Goal: Transaction & Acquisition: Download file/media

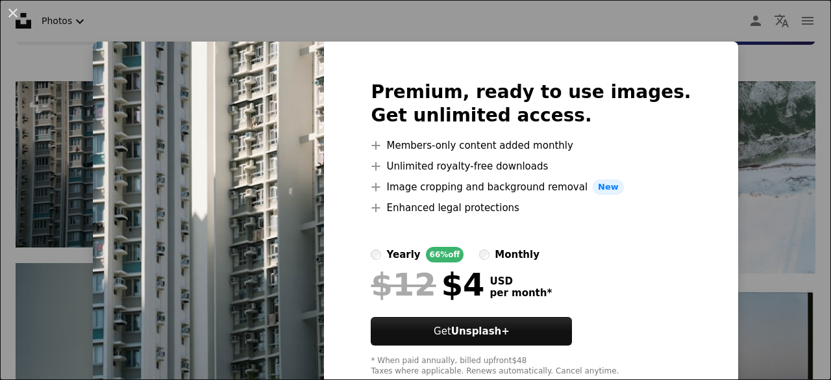
click at [782, 79] on div "An X shape Premium, ready to use images. Get unlimited access. A plus sign Memb…" at bounding box center [415, 190] width 831 height 380
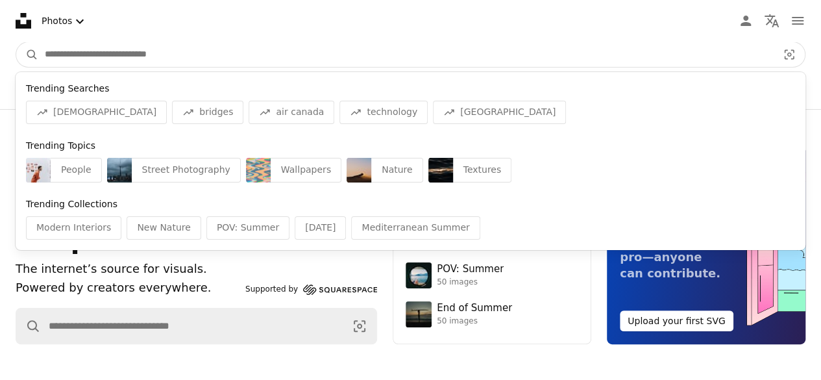
click at [199, 45] on input "Find visuals sitewide" at bounding box center [406, 54] width 736 height 25
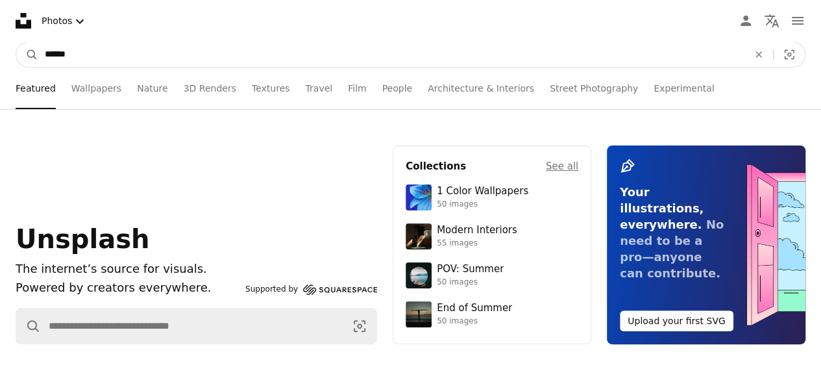
type input "******"
click at [16, 42] on button "A magnifying glass" at bounding box center [27, 54] width 22 height 25
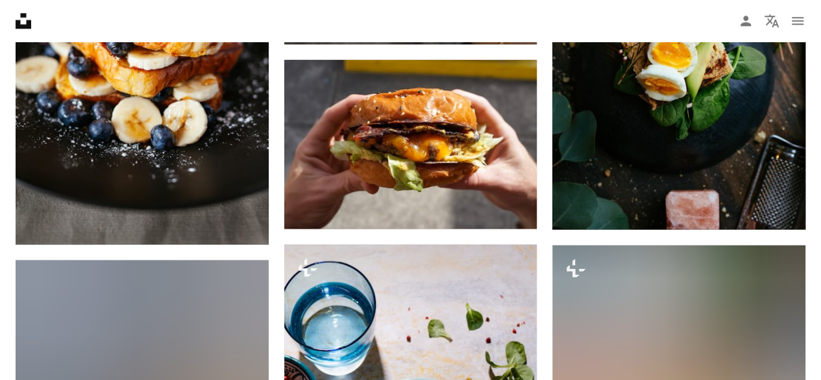
scroll to position [834, 0]
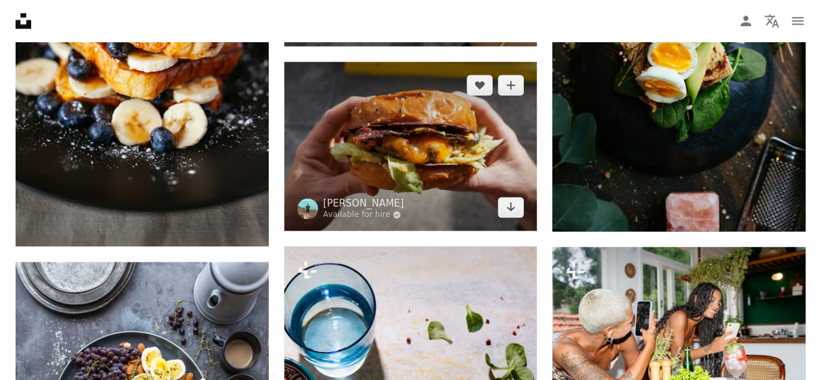
click at [382, 144] on img at bounding box center [410, 146] width 253 height 169
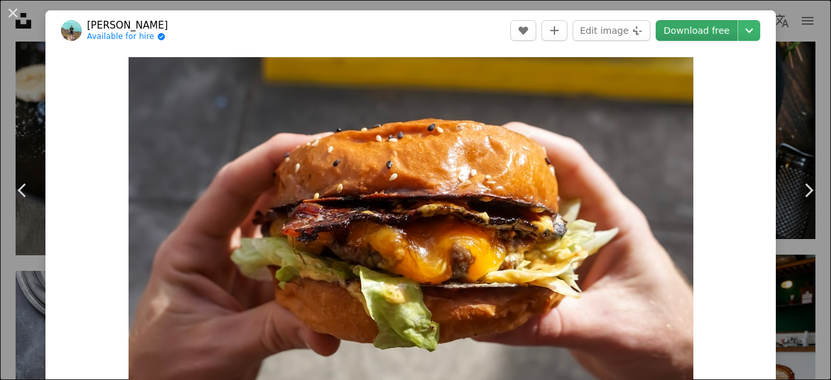
click at [686, 38] on link "Download free" at bounding box center [697, 30] width 82 height 21
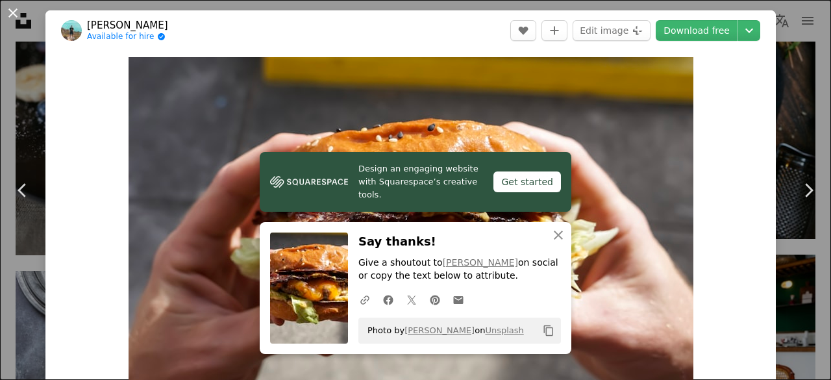
click at [18, 8] on button "An X shape" at bounding box center [13, 13] width 16 height 16
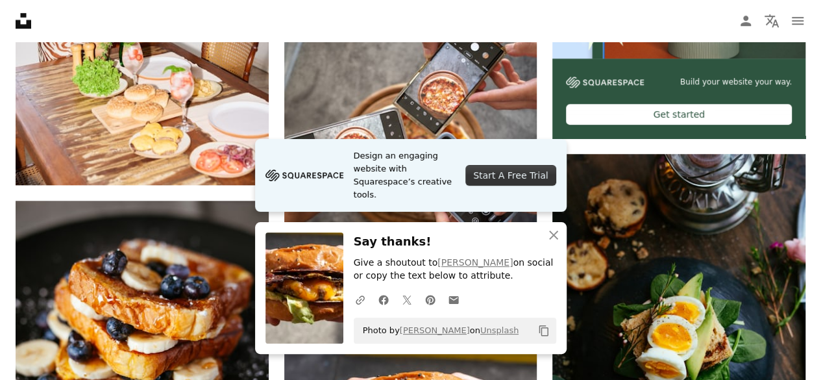
scroll to position [690, 0]
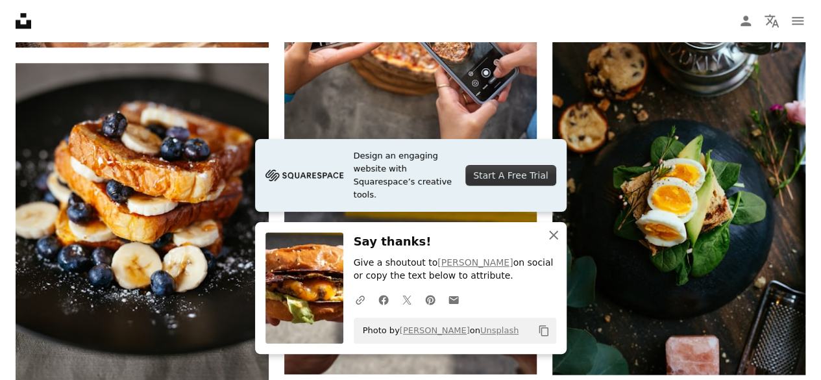
click at [556, 236] on icon "An X shape" at bounding box center [554, 235] width 16 height 16
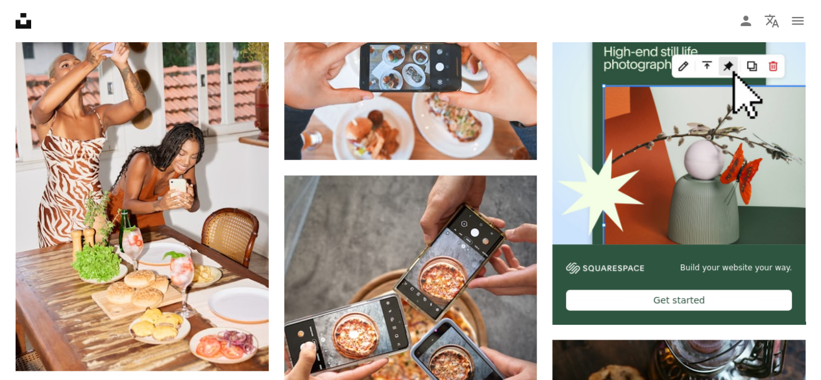
scroll to position [396, 0]
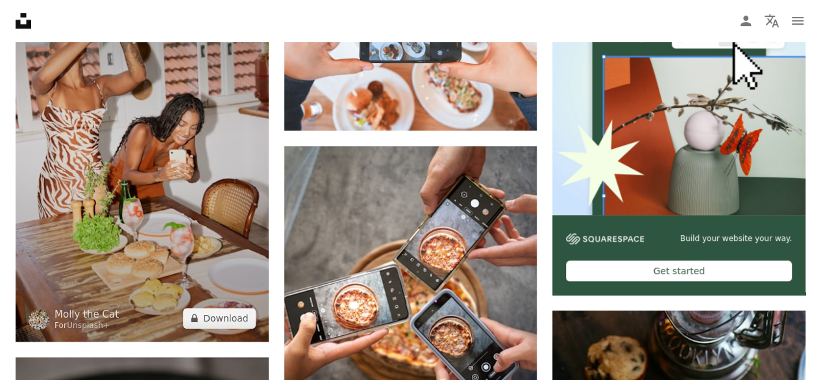
click at [194, 224] on img at bounding box center [142, 151] width 253 height 379
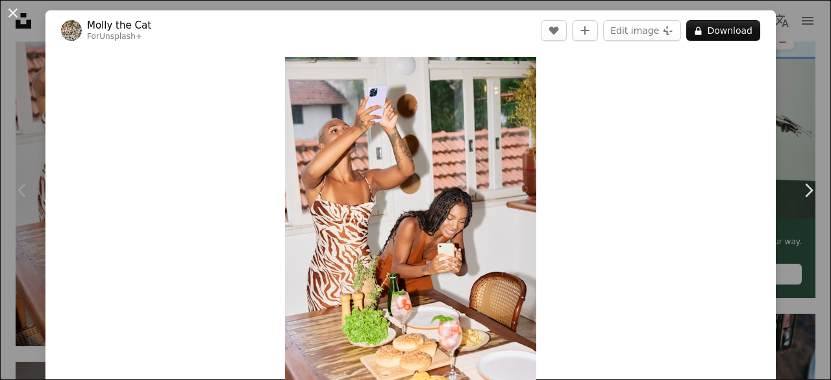
click at [14, 14] on button "An X shape" at bounding box center [13, 13] width 16 height 16
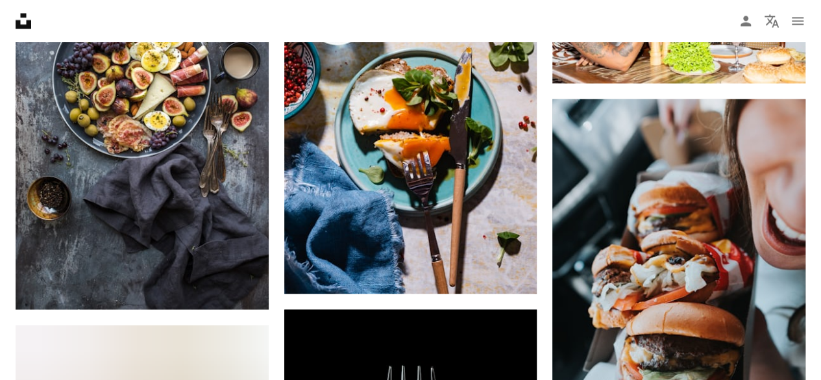
scroll to position [948, 0]
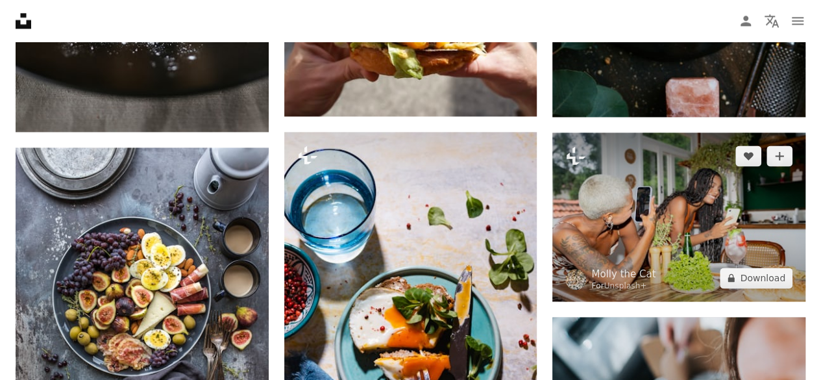
click at [684, 188] on img at bounding box center [679, 216] width 253 height 169
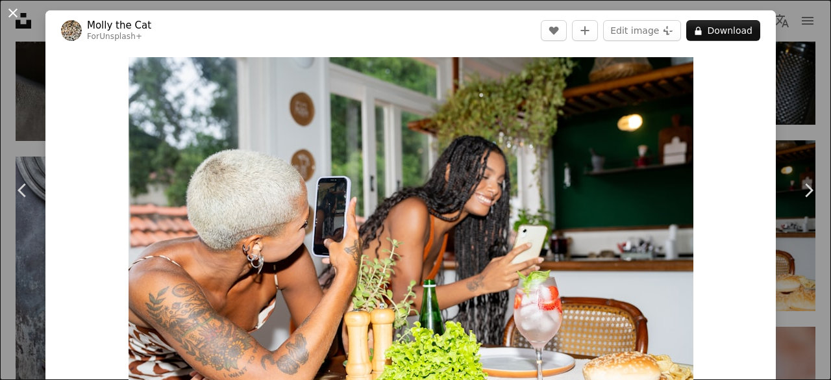
click at [9, 15] on button "An X shape" at bounding box center [13, 13] width 16 height 16
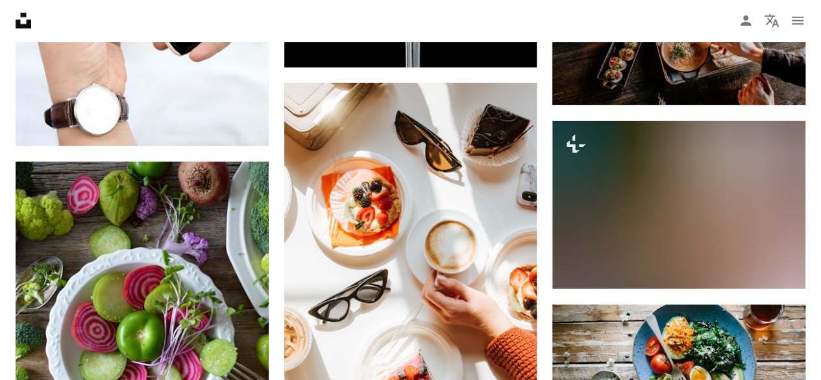
scroll to position [1724, 0]
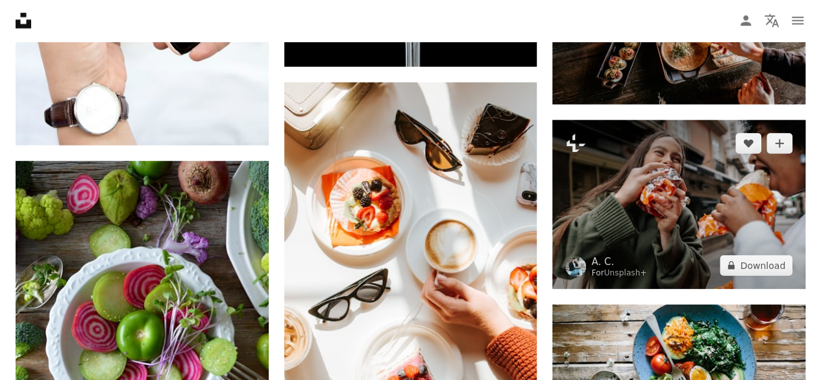
click at [680, 207] on img at bounding box center [679, 204] width 253 height 169
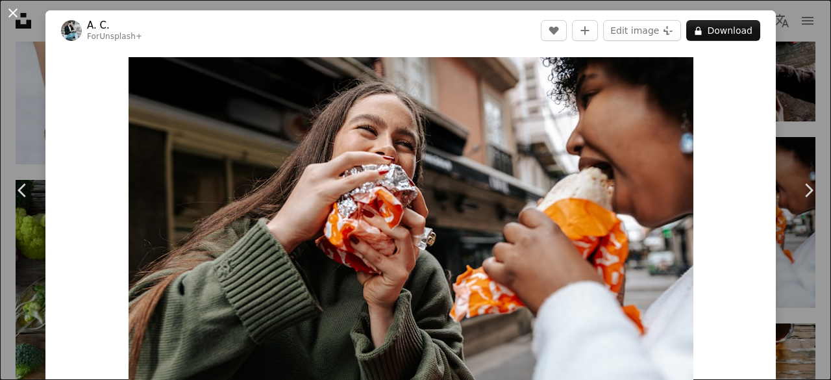
click at [16, 12] on button "An X shape" at bounding box center [13, 13] width 16 height 16
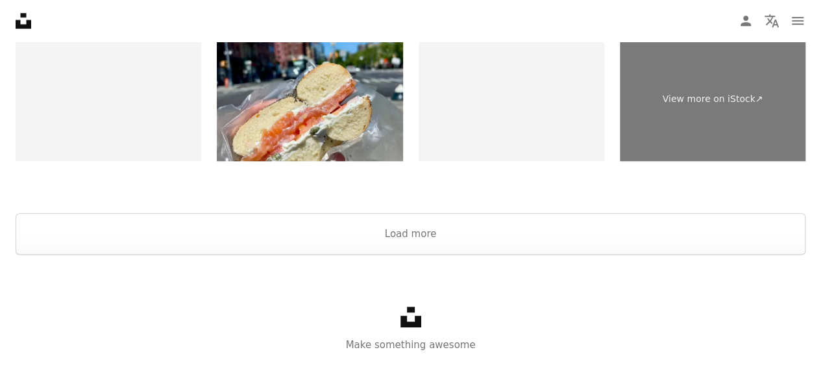
scroll to position [2998, 0]
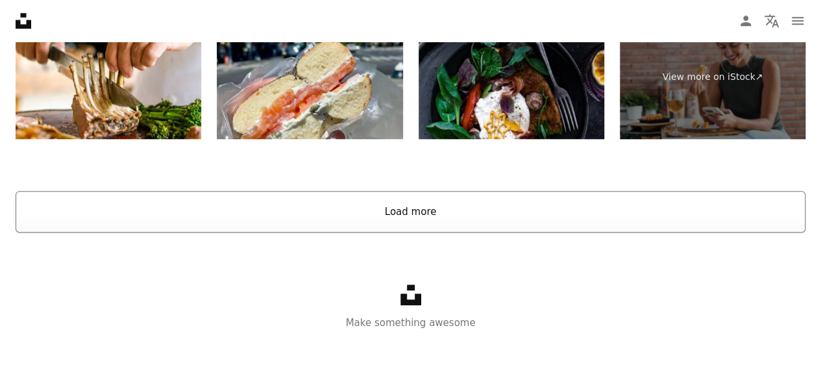
click at [406, 210] on button "Load more" at bounding box center [411, 212] width 790 height 42
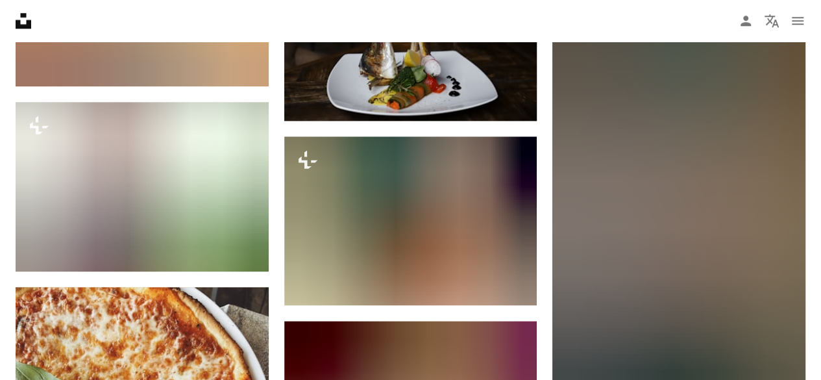
scroll to position [5598, 0]
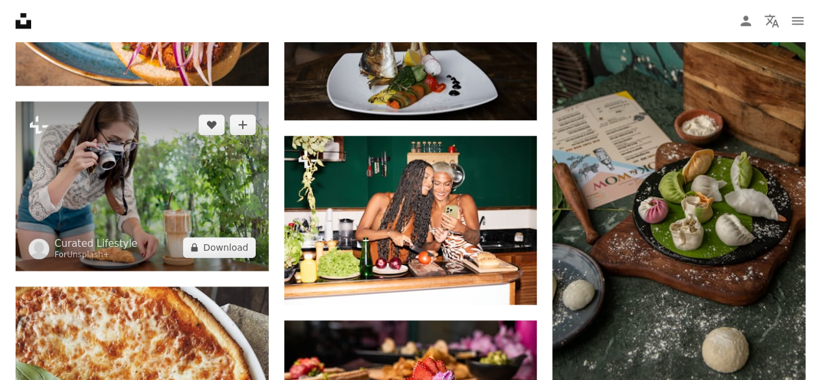
click at [177, 199] on img at bounding box center [142, 185] width 253 height 169
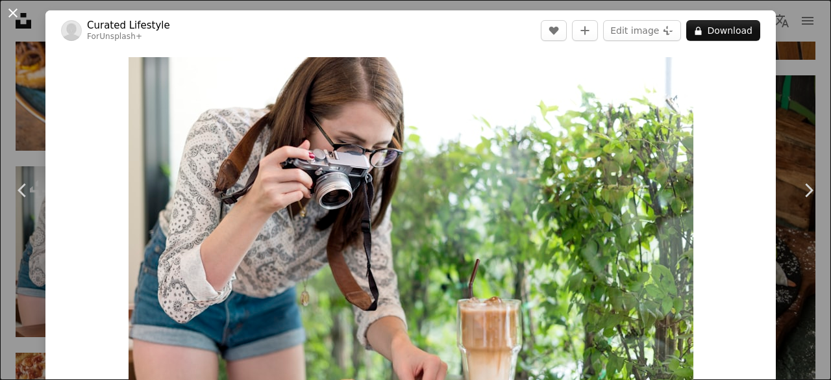
click at [11, 14] on button "An X shape" at bounding box center [13, 13] width 16 height 16
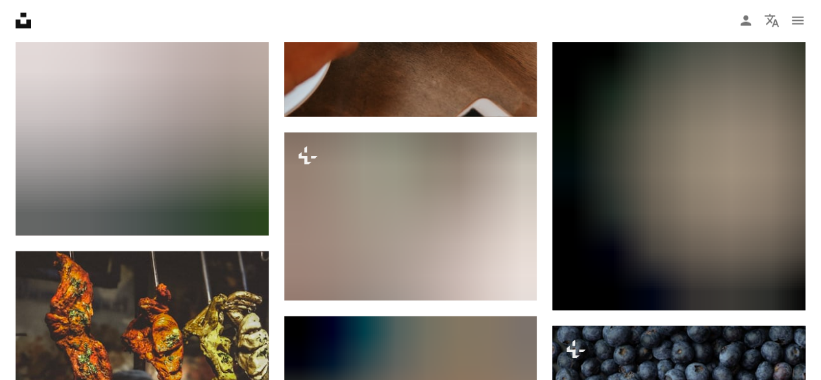
scroll to position [23589, 0]
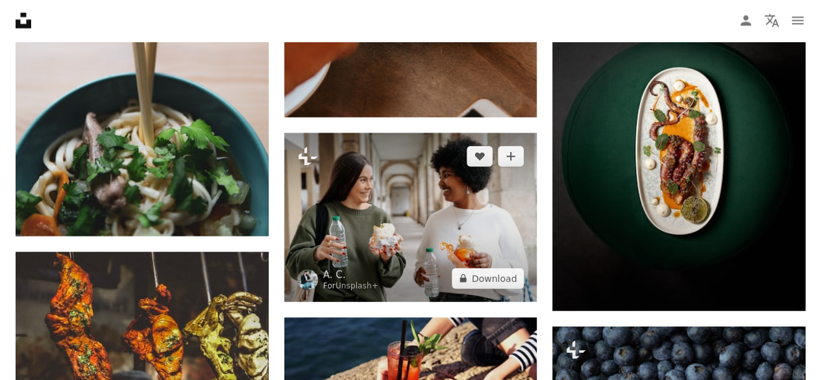
click at [435, 220] on img at bounding box center [410, 217] width 253 height 169
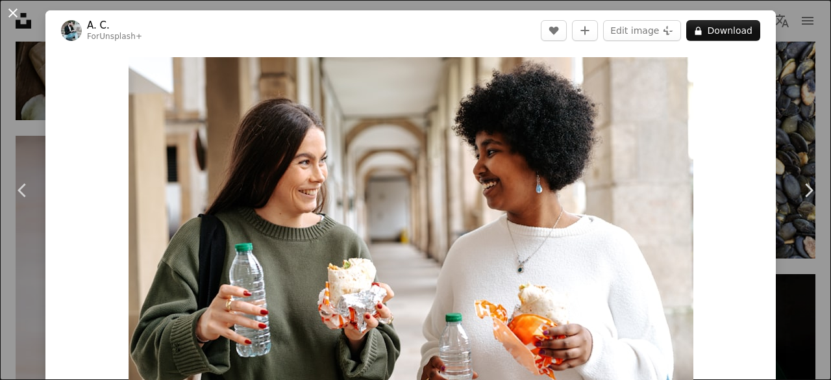
click at [13, 12] on button "An X shape" at bounding box center [13, 13] width 16 height 16
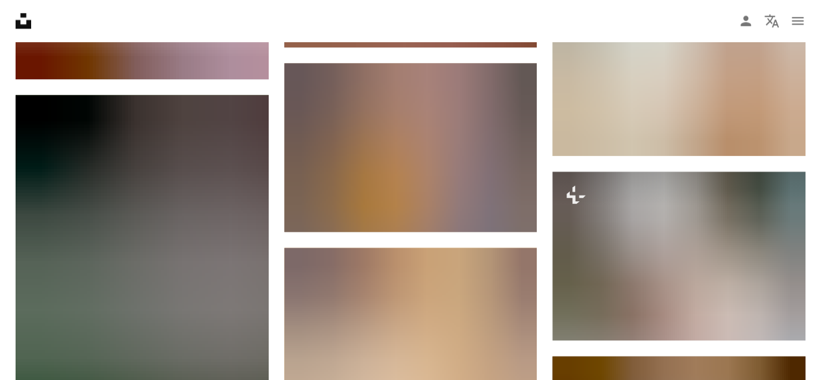
scroll to position [27834, 0]
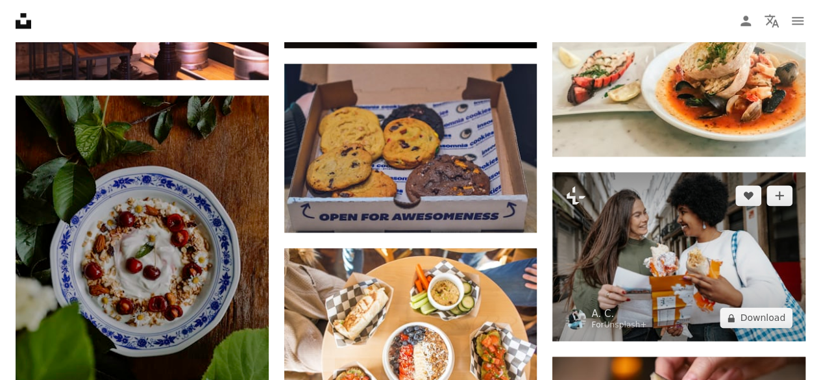
click at [661, 242] on img at bounding box center [679, 256] width 253 height 169
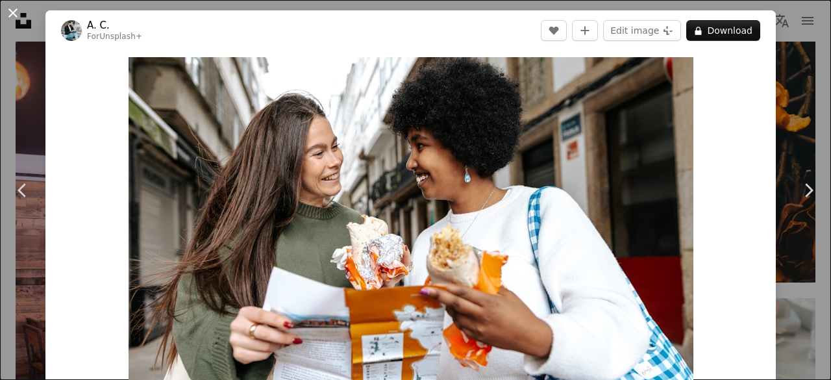
click at [12, 12] on button "An X shape" at bounding box center [13, 13] width 16 height 16
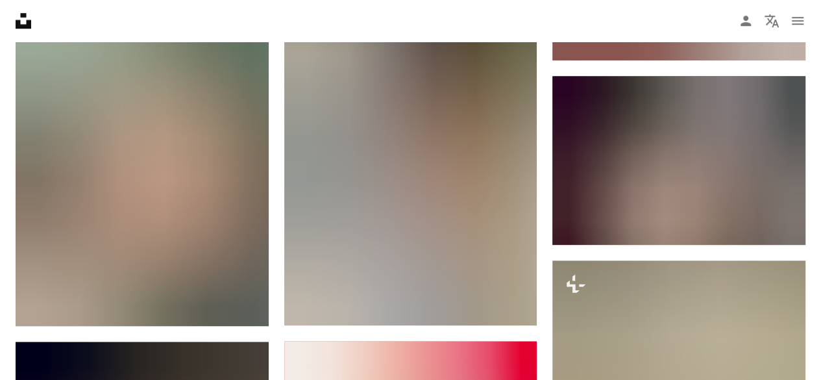
scroll to position [32602, 0]
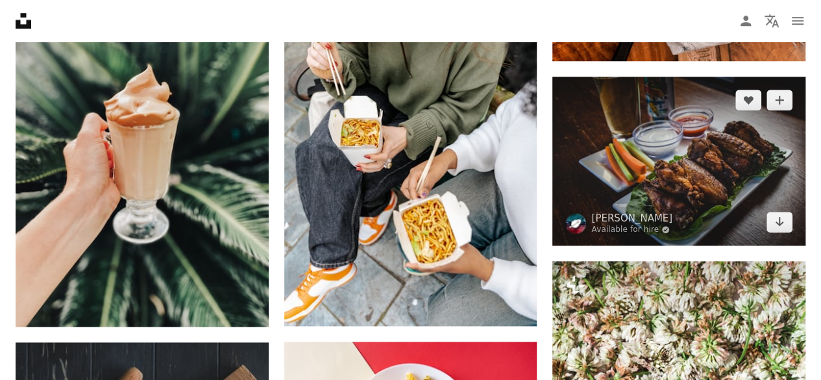
click at [704, 168] on img at bounding box center [679, 161] width 253 height 169
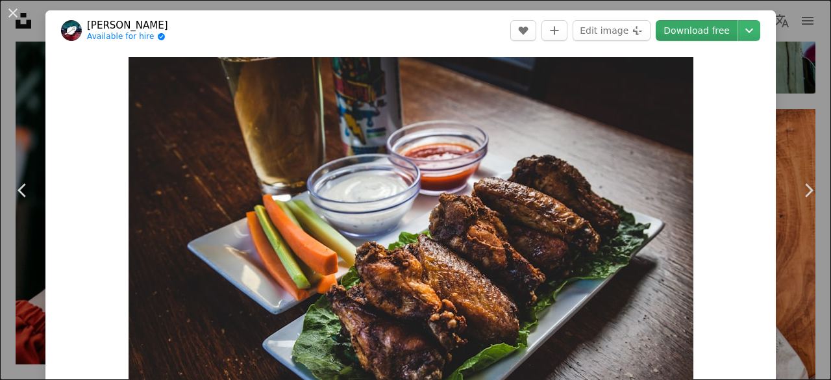
click at [696, 27] on link "Download free" at bounding box center [697, 30] width 82 height 21
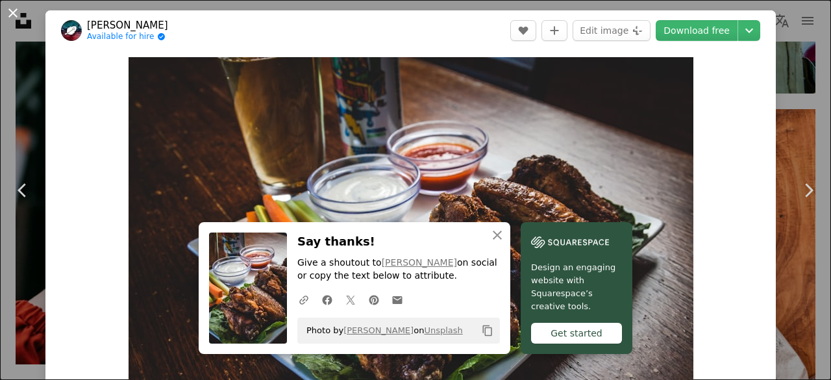
click at [12, 13] on button "An X shape" at bounding box center [13, 13] width 16 height 16
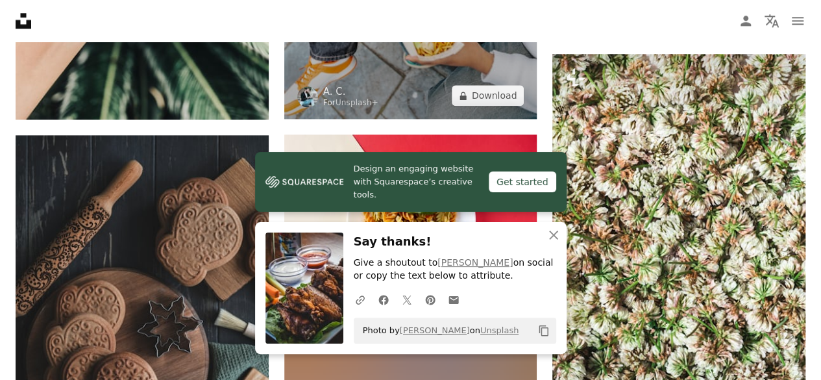
scroll to position [32809, 0]
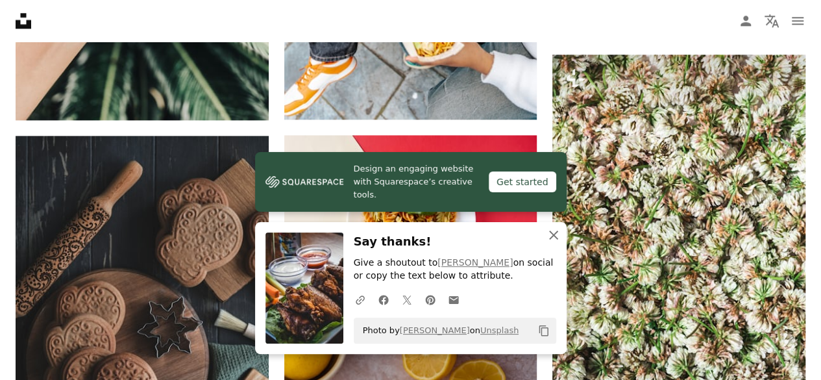
click at [551, 233] on icon "button" at bounding box center [553, 234] width 9 height 9
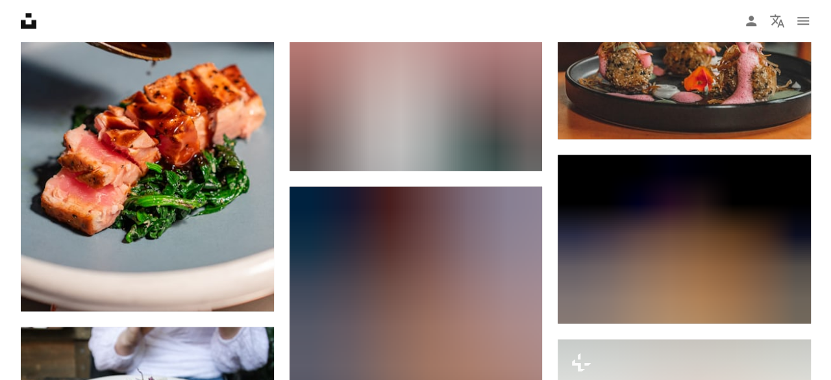
scroll to position [35366, 0]
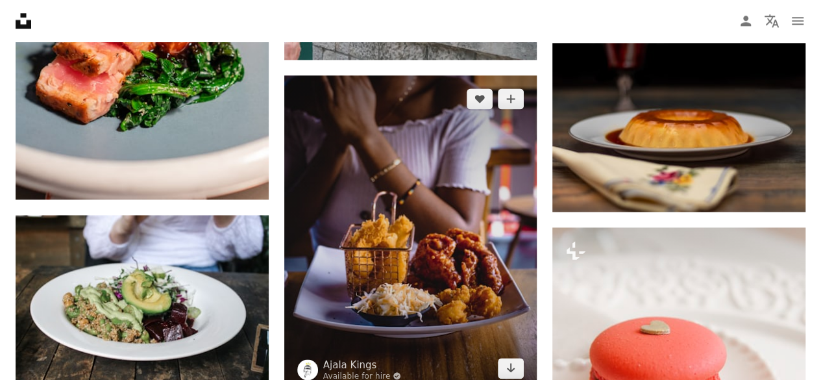
click at [440, 244] on img at bounding box center [410, 233] width 253 height 316
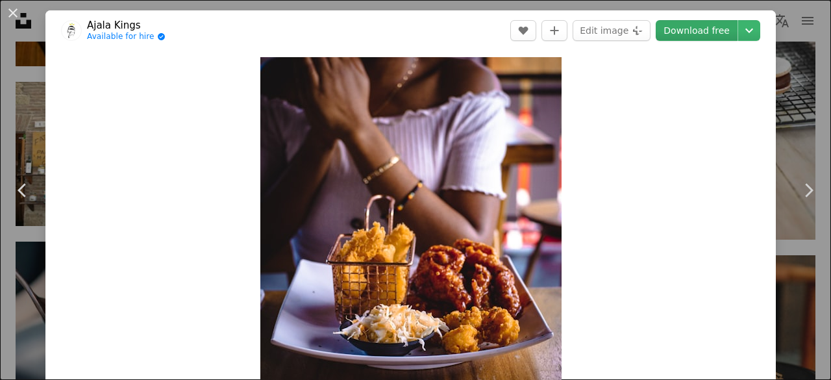
click at [684, 31] on link "Download free" at bounding box center [697, 30] width 82 height 21
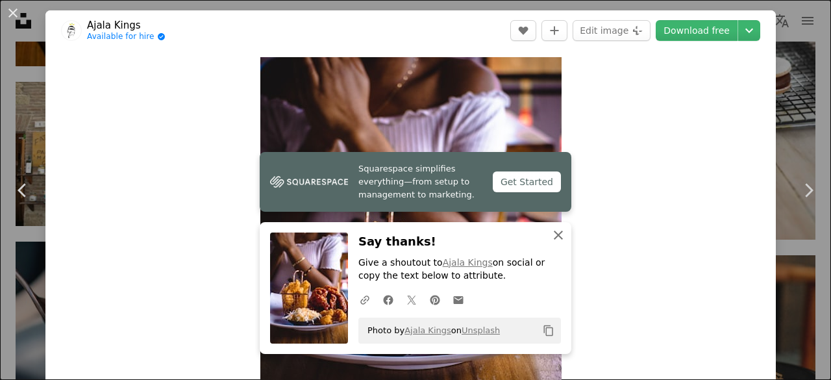
click at [554, 236] on icon "button" at bounding box center [558, 234] width 9 height 9
